Goal: Information Seeking & Learning: Learn about a topic

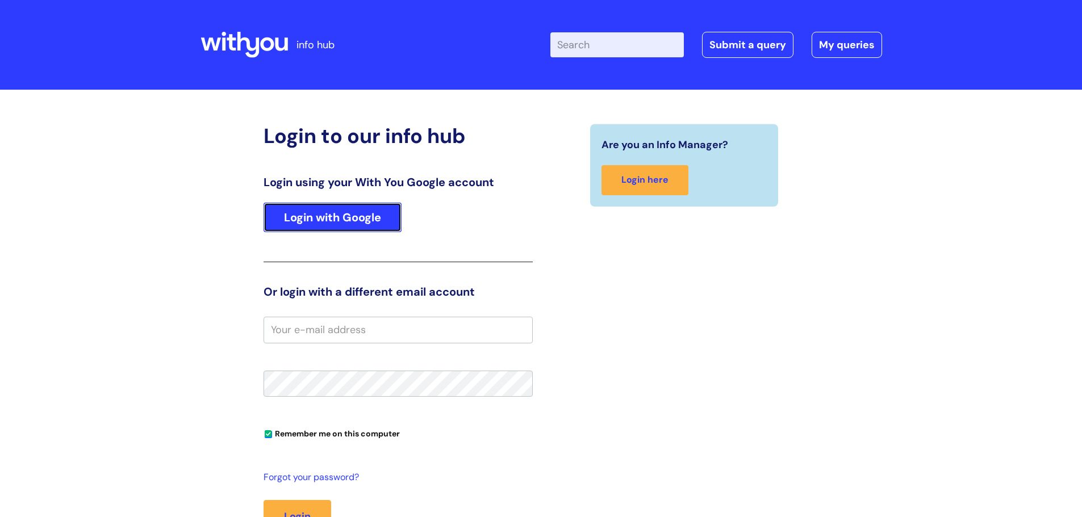
click at [339, 227] on link "Login with Google" at bounding box center [332, 218] width 138 height 30
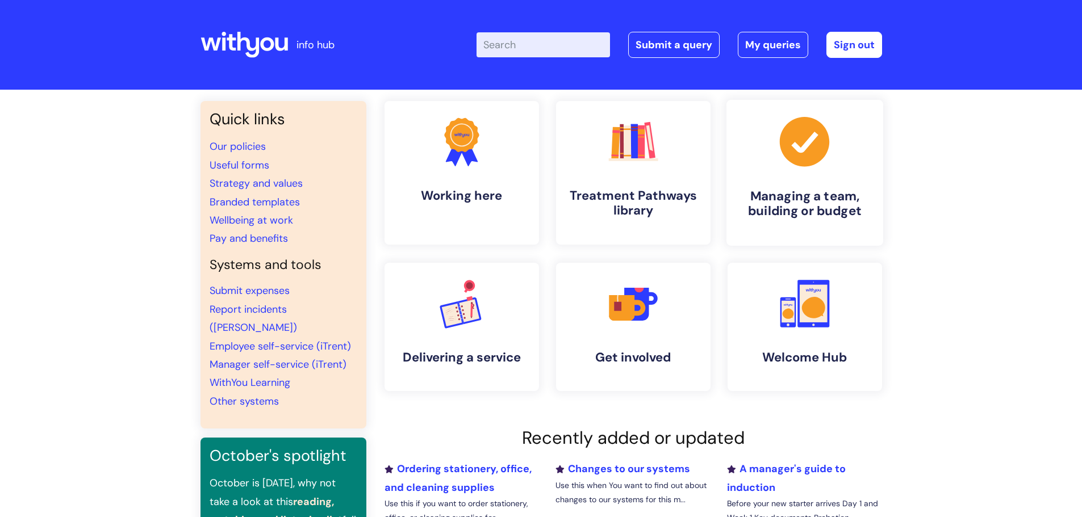
click at [787, 211] on h4 "Managing a team, building or budget" at bounding box center [804, 204] width 139 height 31
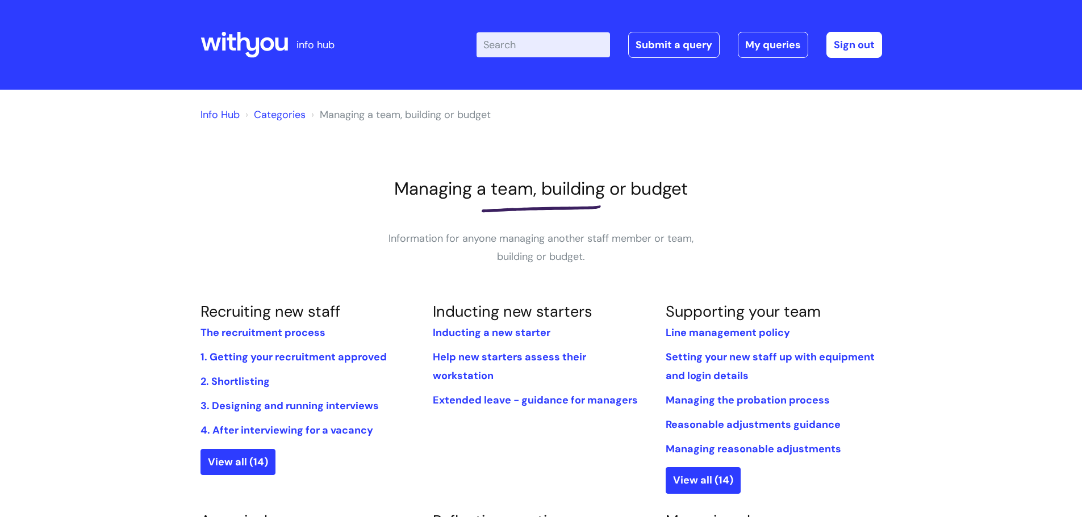
click at [508, 51] on input "Enter your search term here..." at bounding box center [542, 44] width 133 height 25
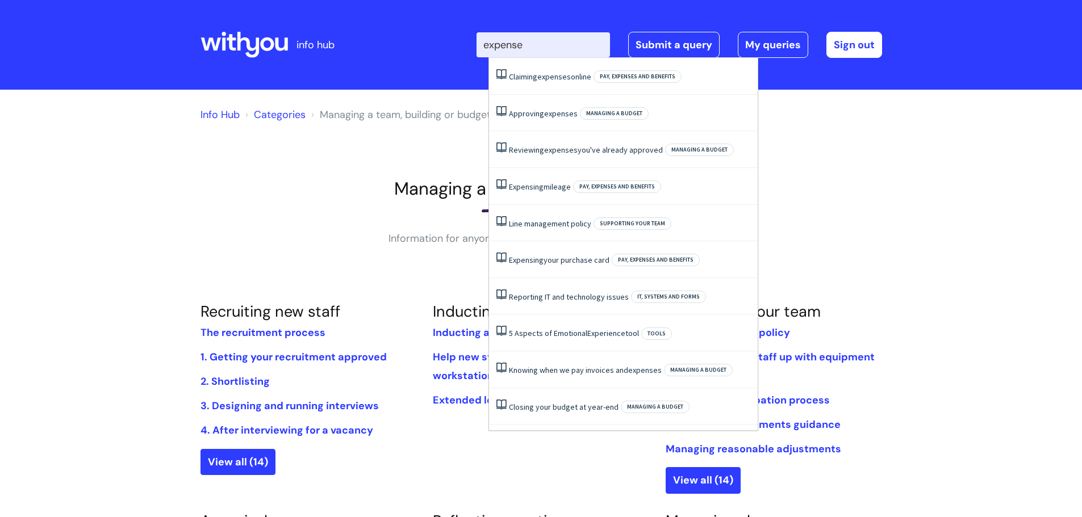
type input "expenses"
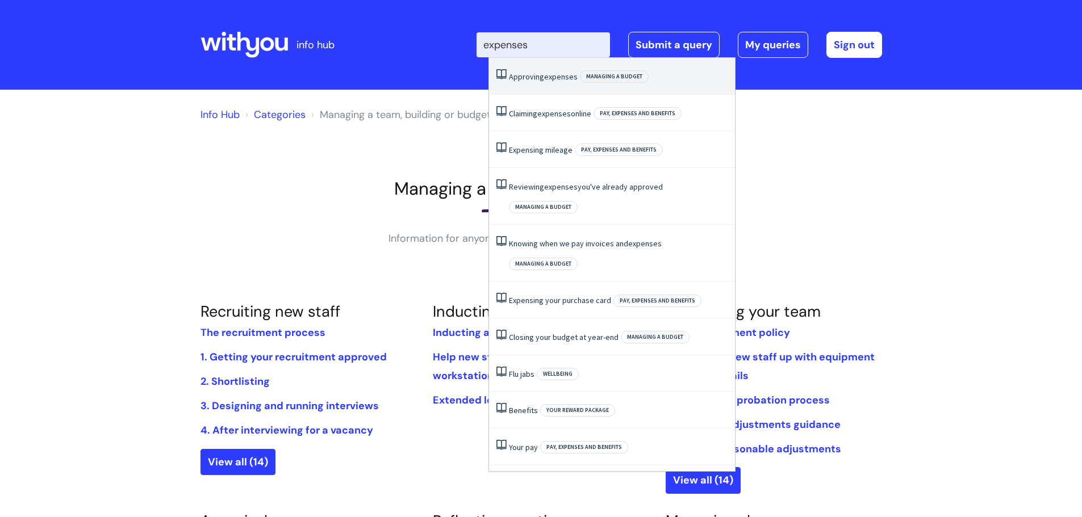
click at [545, 78] on span "expenses" at bounding box center [560, 77] width 33 height 10
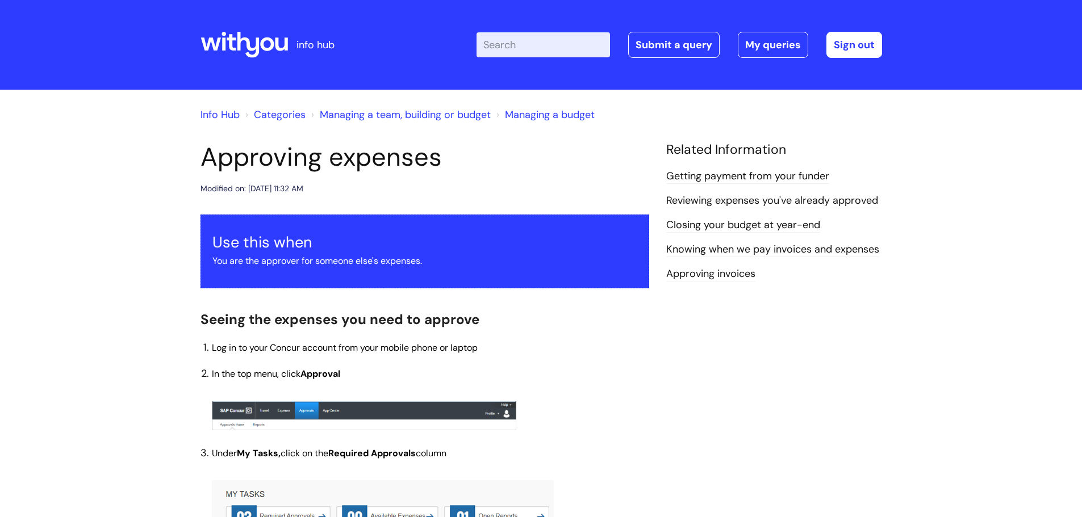
click at [520, 40] on input "Enter your search term here..." at bounding box center [542, 44] width 133 height 25
type input "policy"
click button "Search" at bounding box center [0, 0] width 0 height 0
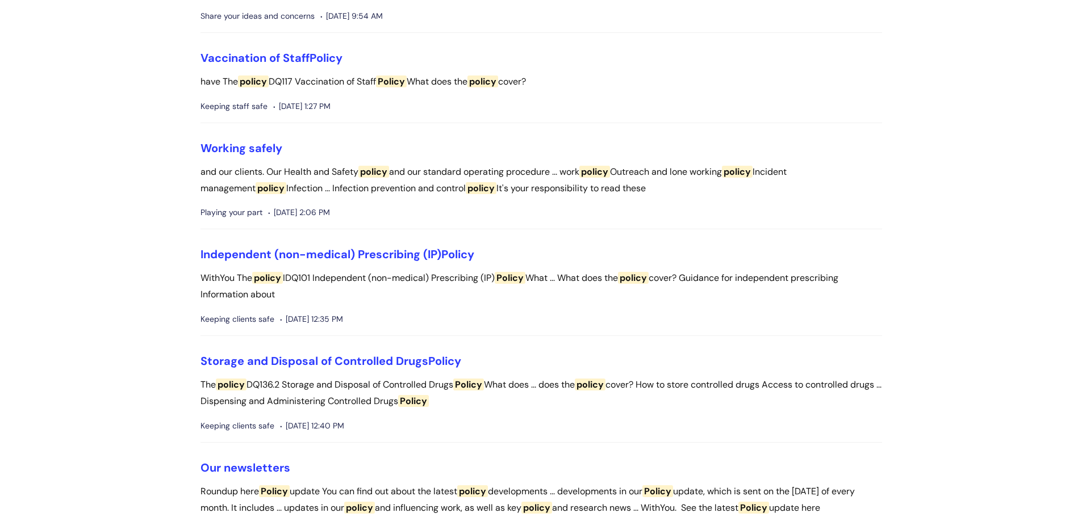
scroll to position [2782, 0]
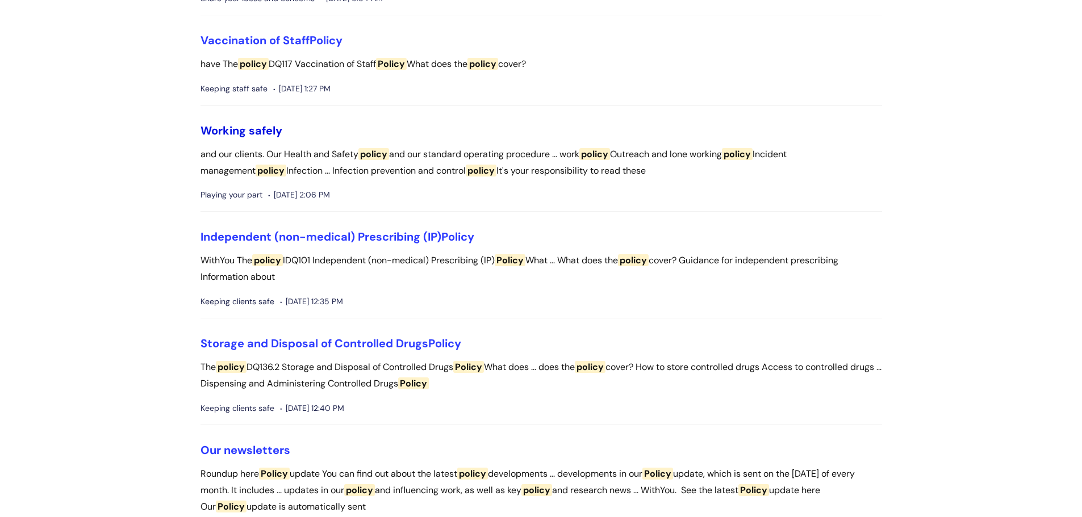
click at [227, 131] on link "Working safely" at bounding box center [241, 130] width 82 height 15
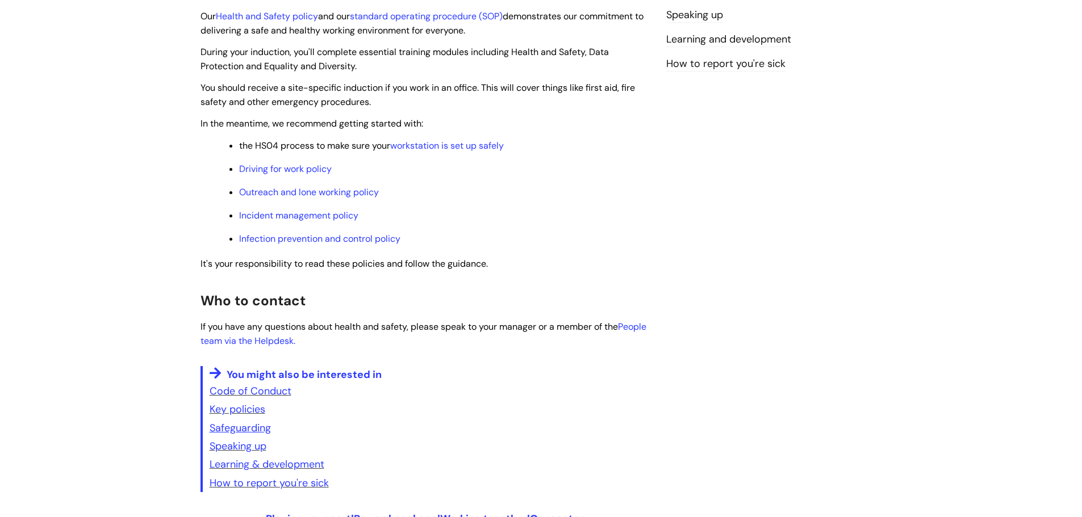
scroll to position [284, 0]
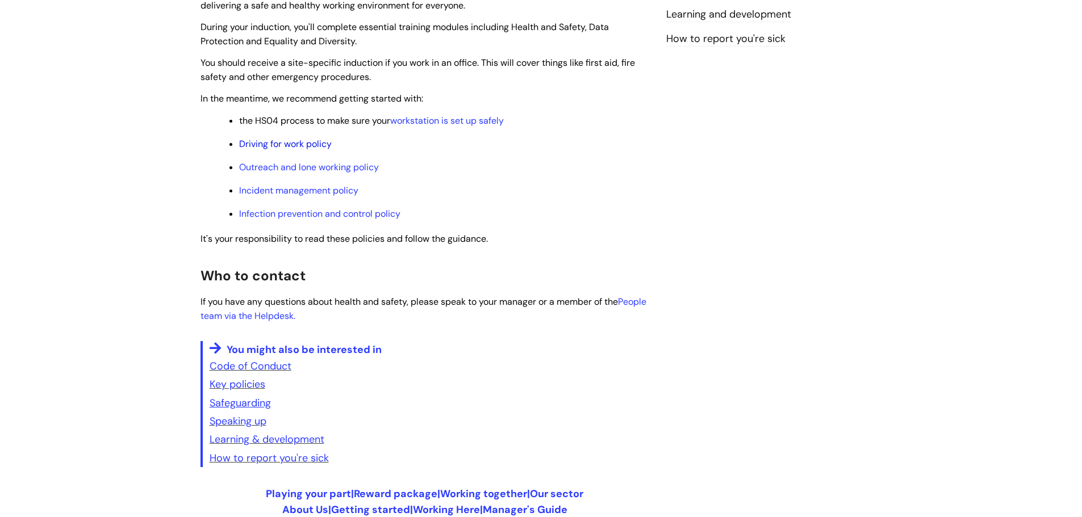
click at [319, 143] on link "Driving for work policy" at bounding box center [285, 144] width 93 height 12
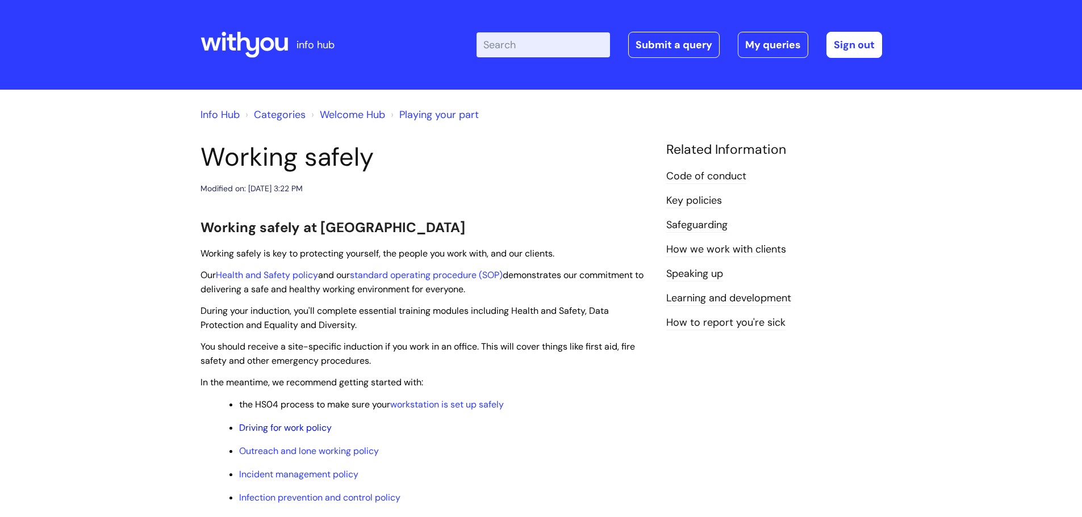
click at [279, 425] on link "Driving for work policy" at bounding box center [285, 428] width 93 height 12
click at [679, 200] on link "Key policies" at bounding box center [694, 201] width 56 height 15
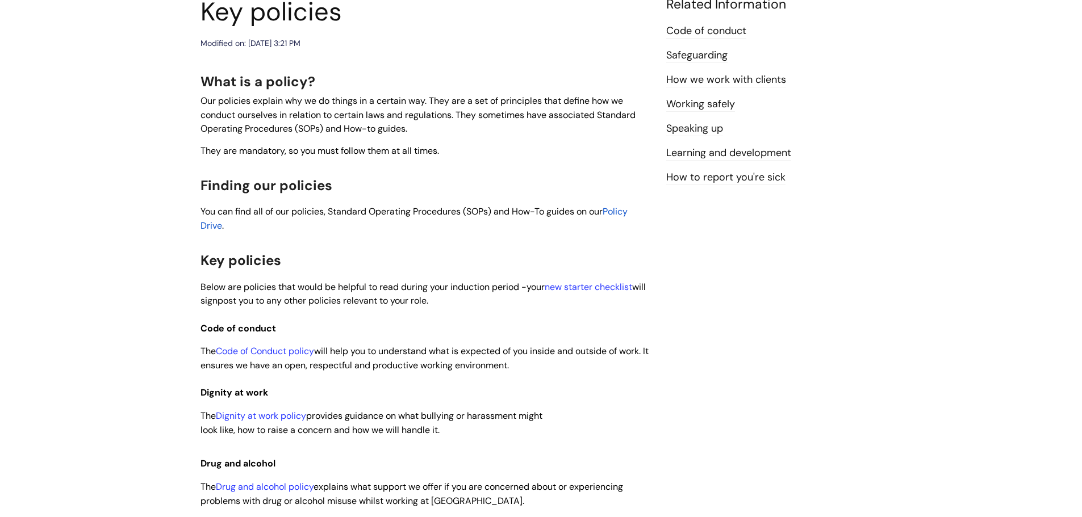
scroll to position [170, 0]
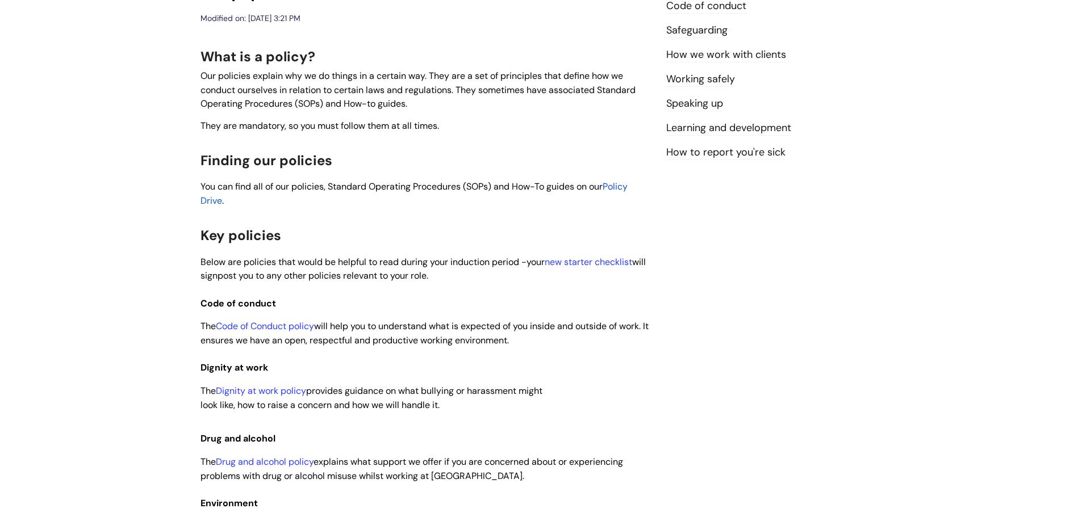
click at [623, 185] on span "Policy Drive" at bounding box center [413, 194] width 427 height 26
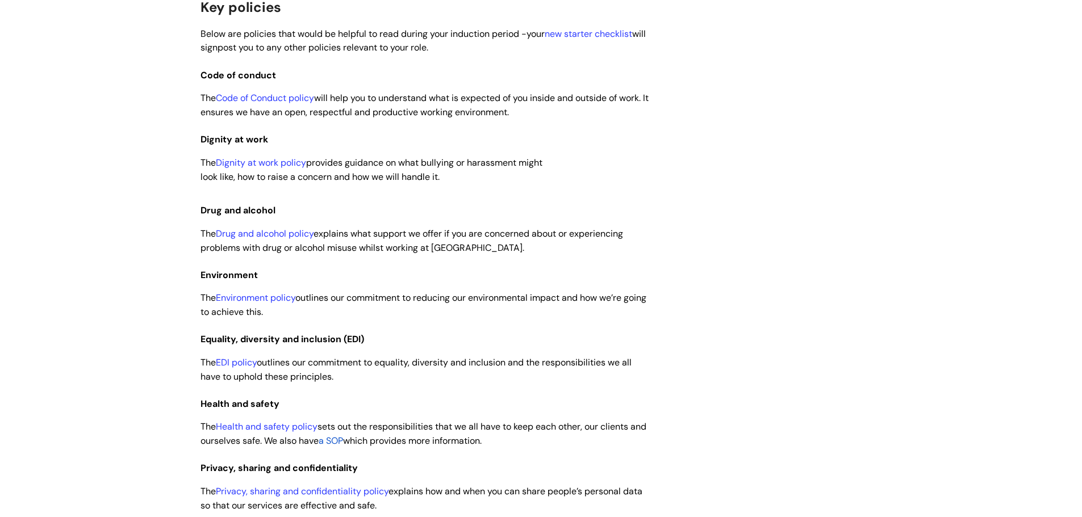
scroll to position [399, 0]
click at [259, 236] on link "Drug and alcohol policy" at bounding box center [265, 233] width 98 height 12
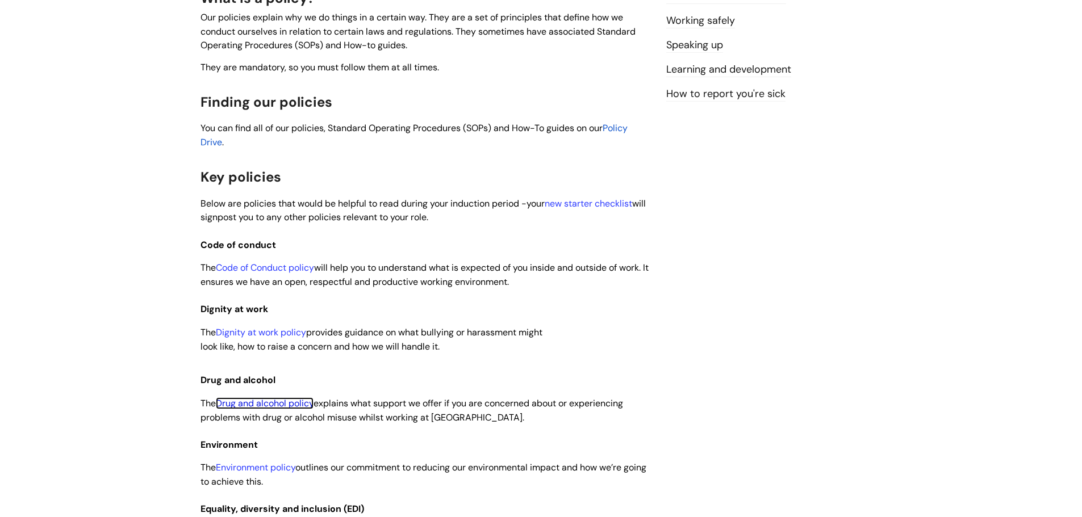
scroll to position [0, 0]
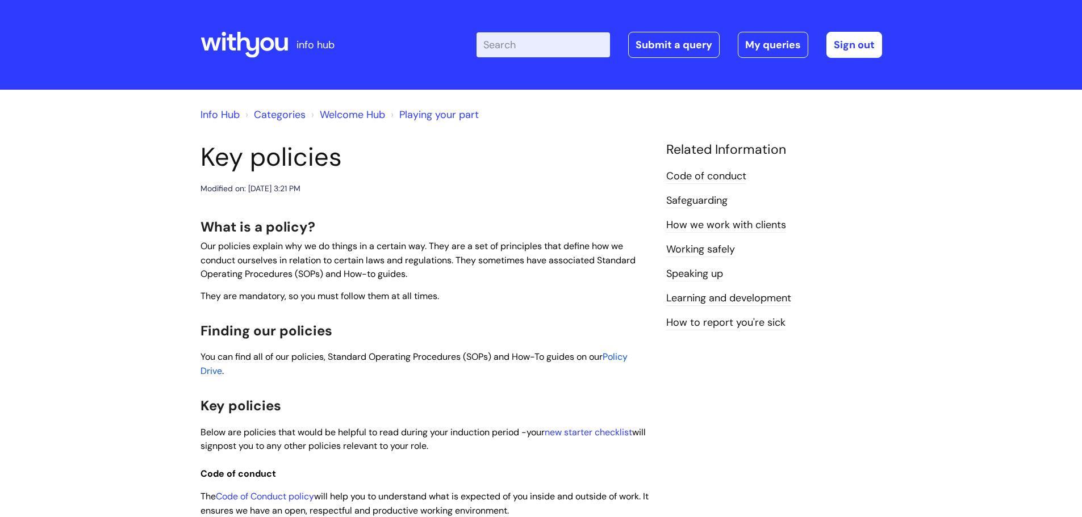
click at [527, 43] on input "Enter your search term here..." at bounding box center [542, 44] width 133 height 25
type input "driving"
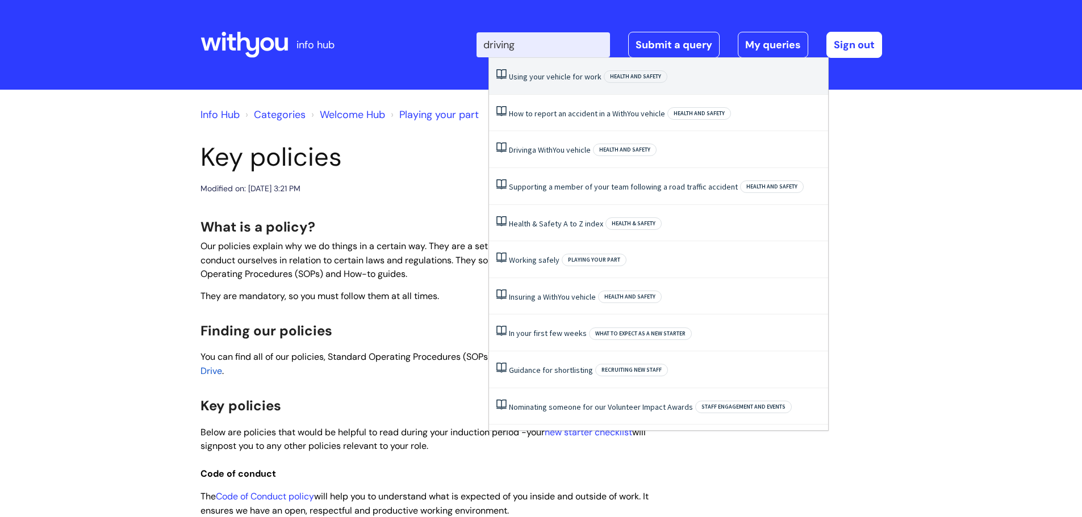
click at [526, 82] on li "Using your vehicle for work Health and safety" at bounding box center [658, 76] width 339 height 37
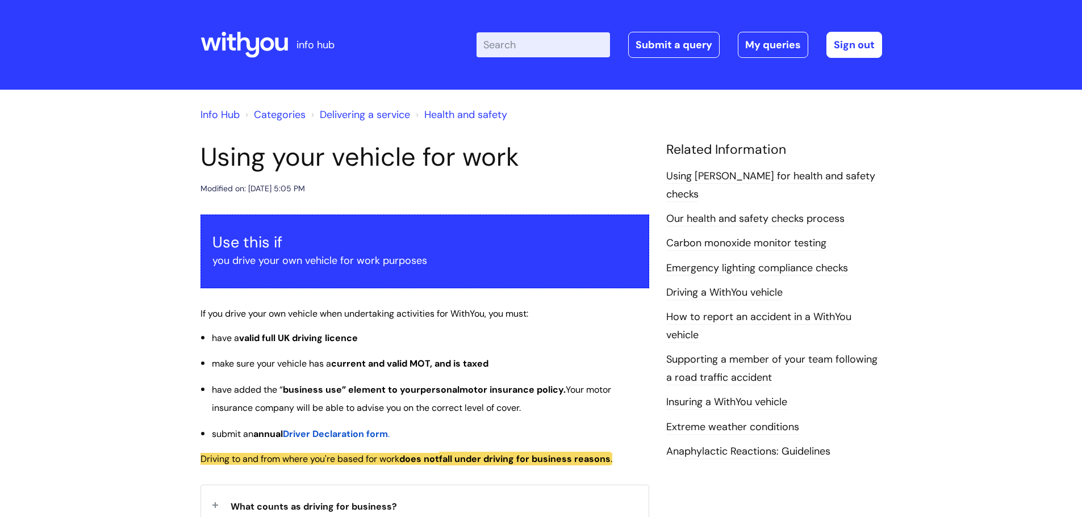
click at [526, 40] on input "Enter your search term here..." at bounding box center [542, 44] width 133 height 25
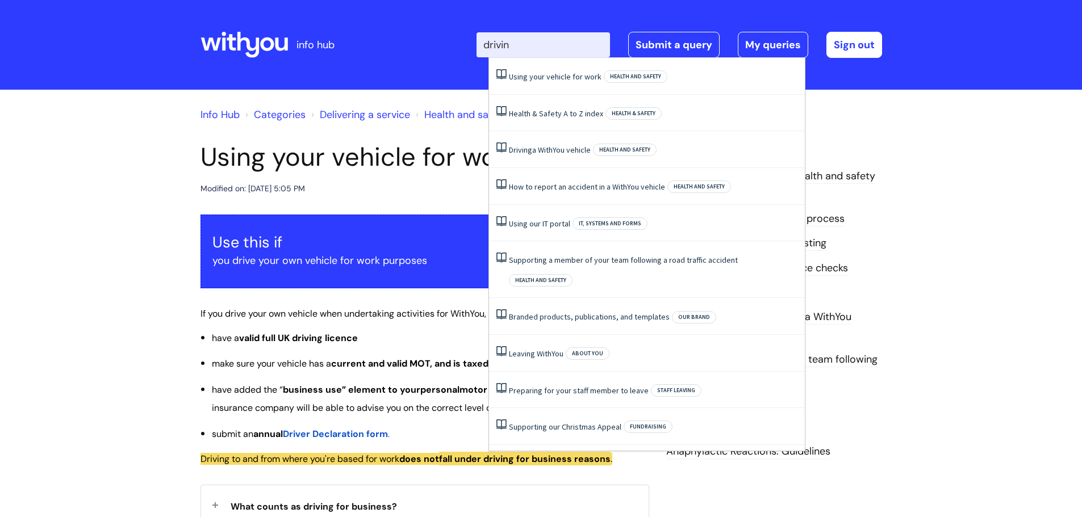
type input "driving"
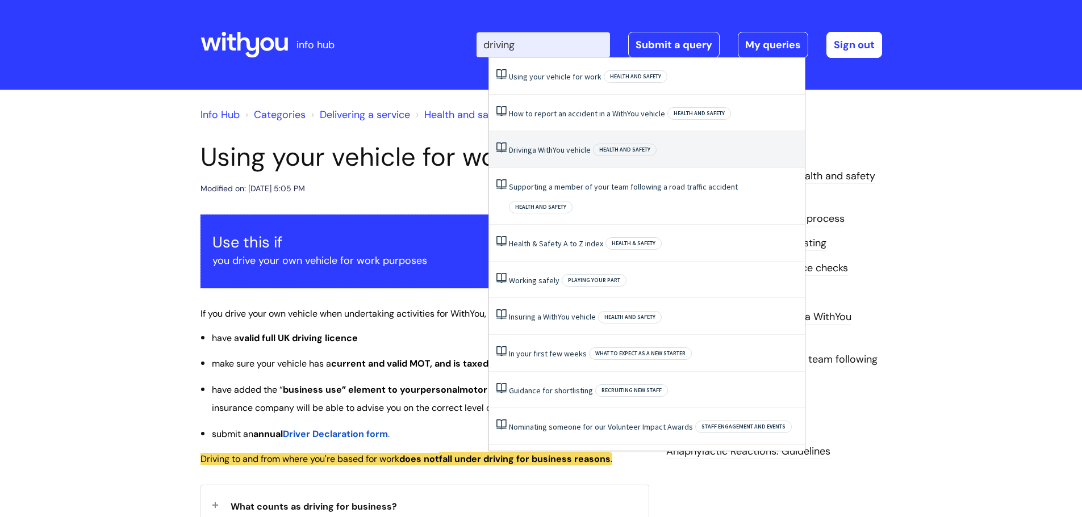
click at [570, 153] on link "Driving a WithYou vehicle" at bounding box center [550, 150] width 82 height 10
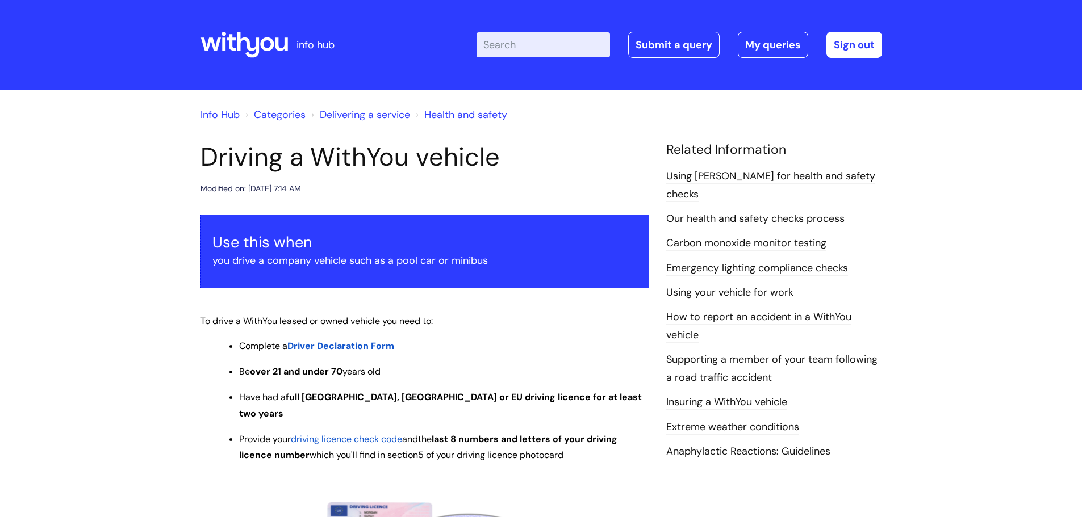
click at [519, 33] on input "Enter your search term here..." at bounding box center [542, 44] width 133 height 25
type input "driving"
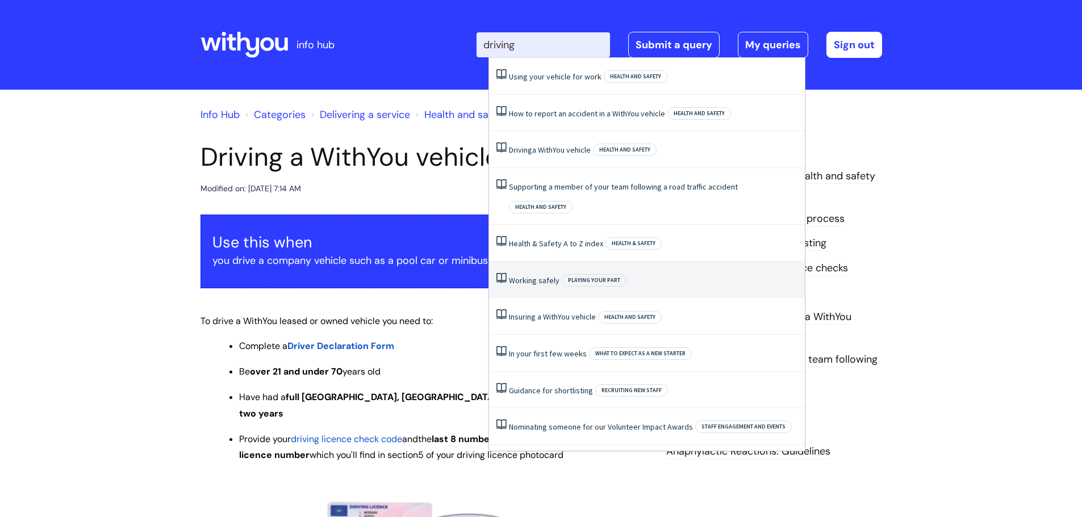
click at [525, 265] on li "Working safely Playing your part" at bounding box center [647, 280] width 316 height 37
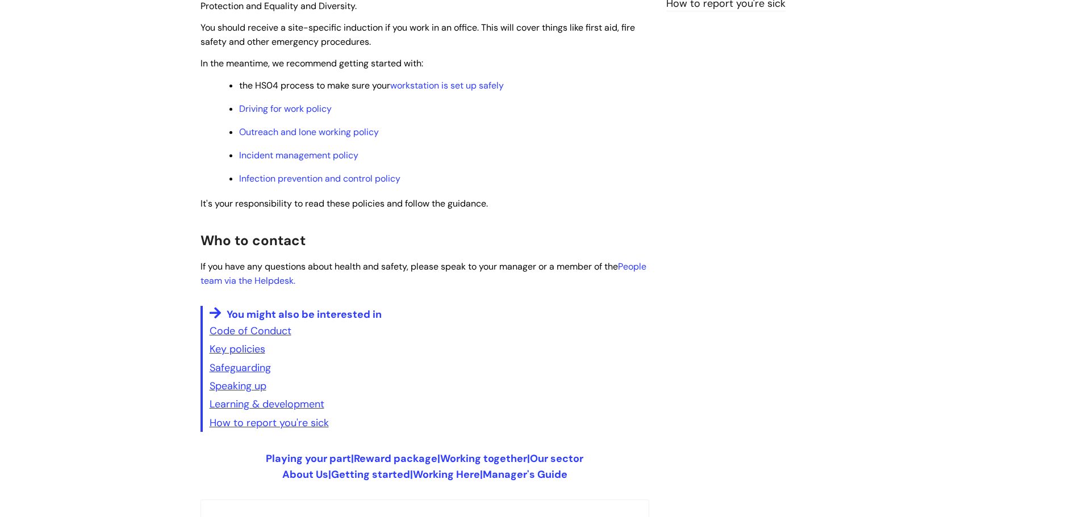
scroll to position [159, 0]
